Goal: Information Seeking & Learning: Learn about a topic

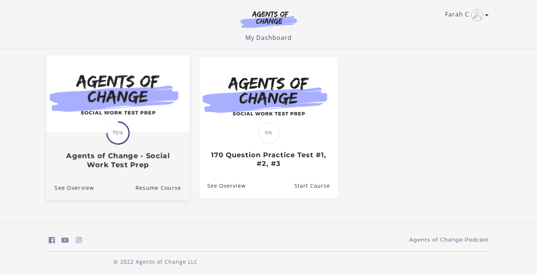
scroll to position [61, 0]
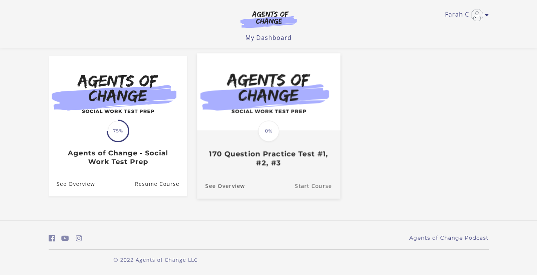
click at [305, 185] on link "Start Course" at bounding box center [317, 186] width 45 height 25
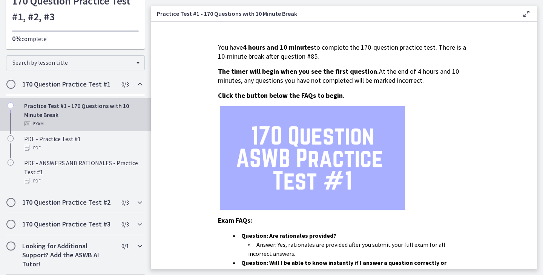
click at [73, 254] on h2 "Looking for Additional Support? Add the ASWB AI Tutor!" at bounding box center [68, 255] width 92 height 27
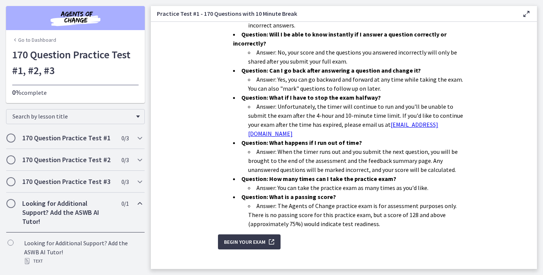
scroll to position [230, 0]
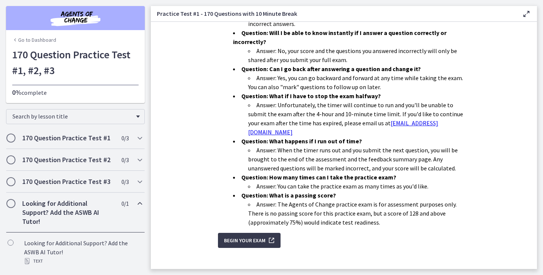
click at [19, 38] on link "Go to Dashboard" at bounding box center [34, 40] width 44 height 8
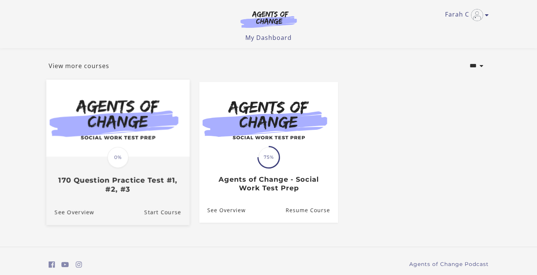
scroll to position [63, 0]
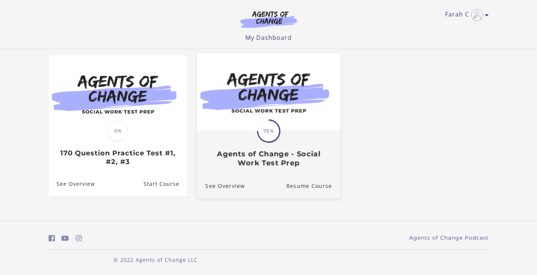
click at [254, 146] on div "Translation missing: en.liquid.partials.dashboard_course_card.progress_descript…" at bounding box center [268, 149] width 143 height 36
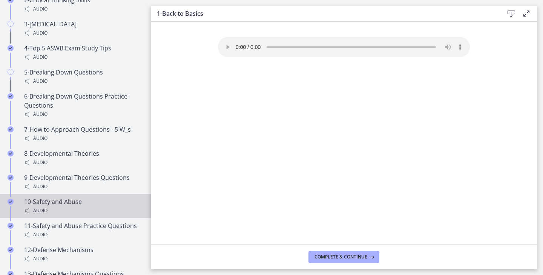
scroll to position [490, 0]
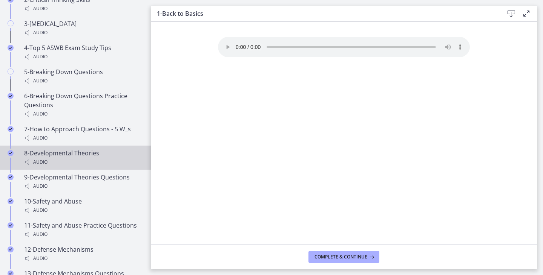
click at [58, 165] on div "8-Developmental Theories Audio" at bounding box center [83, 158] width 118 height 18
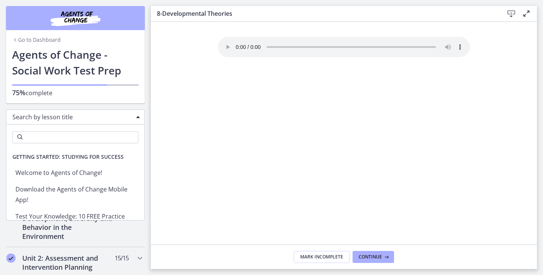
click at [134, 112] on div "Search by lesson title" at bounding box center [75, 117] width 139 height 15
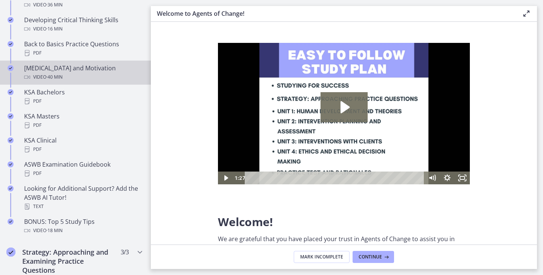
scroll to position [377, 0]
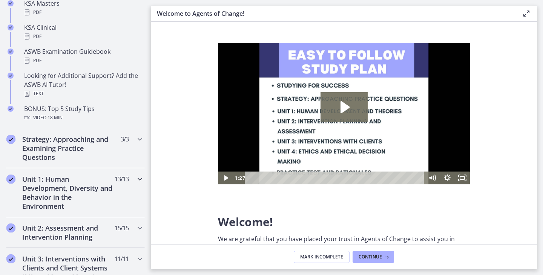
click at [50, 194] on h2 "Unit 1: Human Development, Diversity and Behavior in the Environment" at bounding box center [68, 193] width 92 height 36
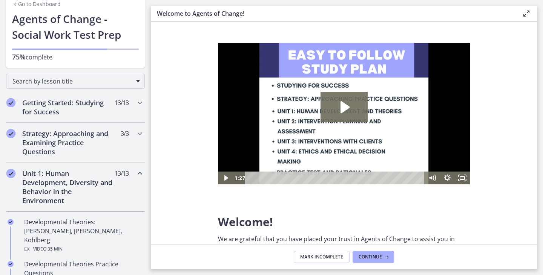
scroll to position [113, 0]
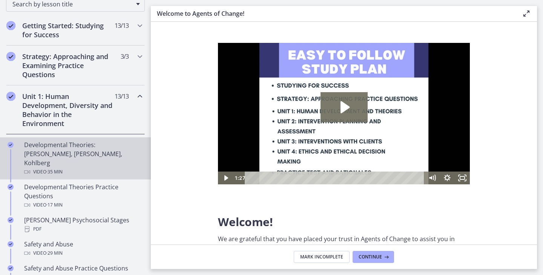
click at [43, 147] on div "Developmental Theories: [PERSON_NAME], [PERSON_NAME], Kohlberg Video · 35 min" at bounding box center [83, 159] width 118 height 36
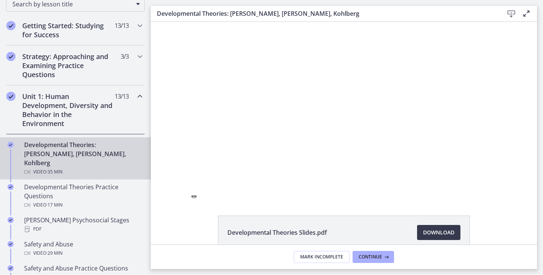
click at [177, 216] on div "Developmental Theories Slides.pdf Download Opens in a new window" at bounding box center [344, 251] width 386 height 70
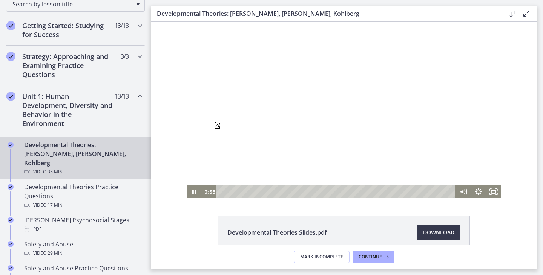
click at [208, 122] on div at bounding box center [344, 110] width 314 height 177
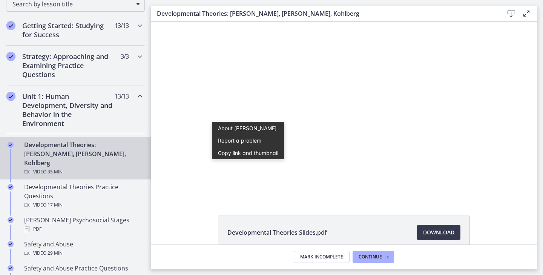
click at [174, 124] on div "Click for sound @keyframes VOLUME_SMALL_WAVE_FLASH { 0% { opacity: 0; } 33% { o…" at bounding box center [344, 110] width 386 height 177
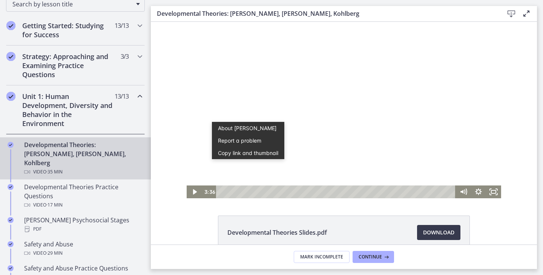
click at [492, 91] on div at bounding box center [344, 110] width 314 height 177
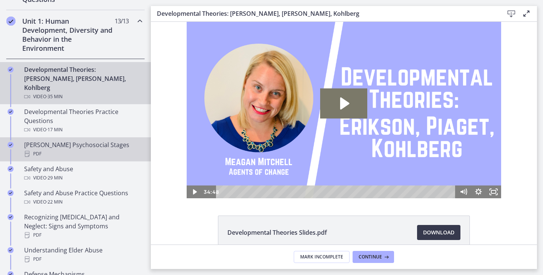
scroll to position [226, 0]
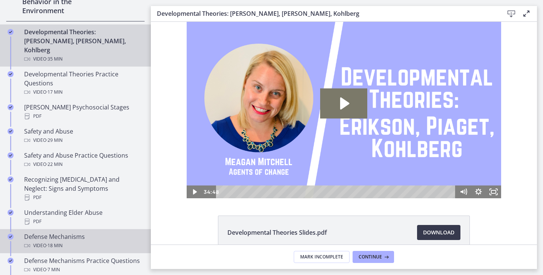
click at [57, 232] on div "Defense Mechanisms Video · 18 min" at bounding box center [83, 241] width 118 height 18
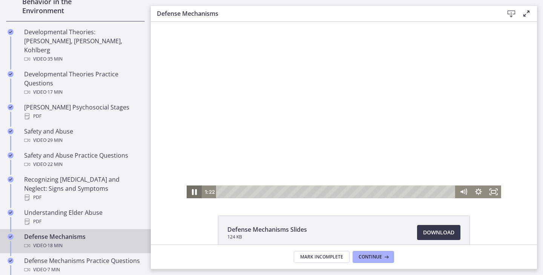
click at [192, 193] on icon "Pause" at bounding box center [194, 193] width 5 height 6
